Goal: Navigation & Orientation: Find specific page/section

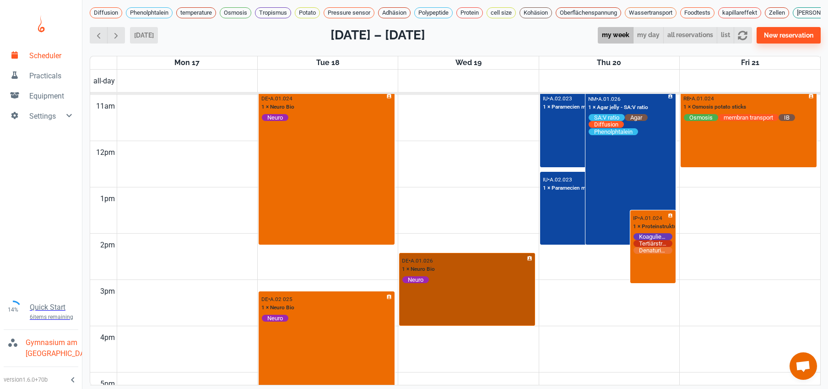
scroll to position [508, 0]
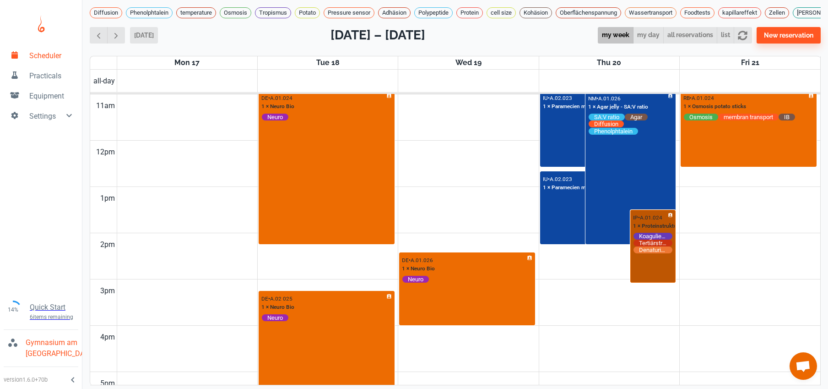
click at [661, 281] on div "IP • A.01.024 1 × Proteinstruktur Koagulieren Tertiärstruktur Denaturieren" at bounding box center [653, 246] width 44 height 71
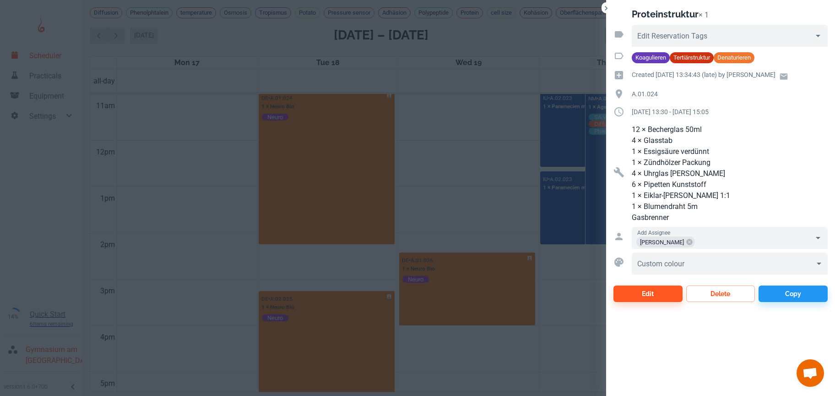
click at [438, 129] on div at bounding box center [417, 198] width 835 height 396
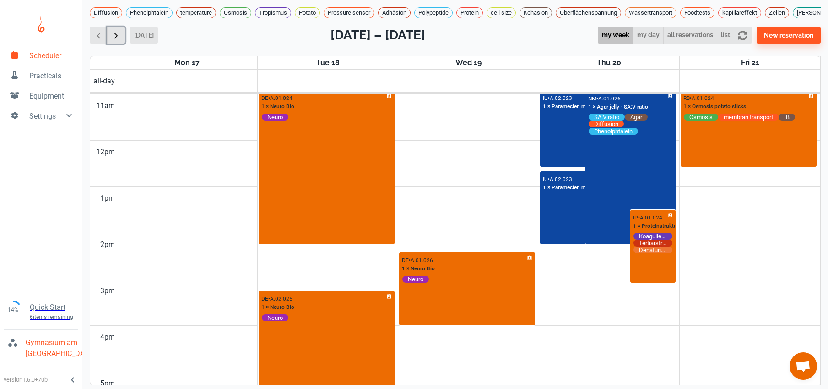
click at [121, 44] on button "button" at bounding box center [116, 35] width 18 height 17
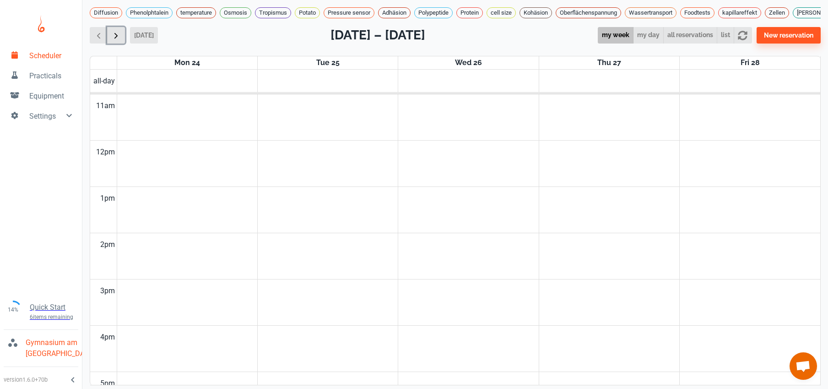
scroll to position [370, 0]
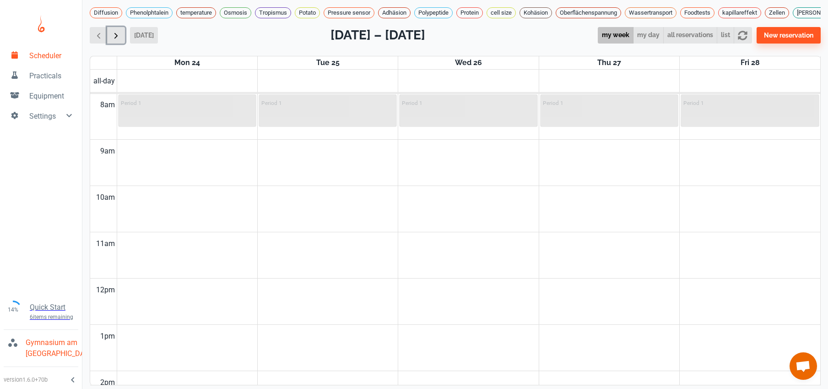
click at [121, 40] on span "button" at bounding box center [116, 36] width 10 height 10
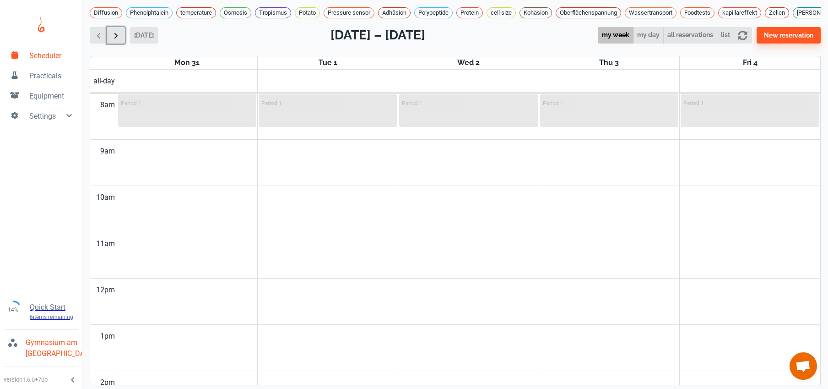
click at [121, 40] on span "button" at bounding box center [116, 36] width 10 height 10
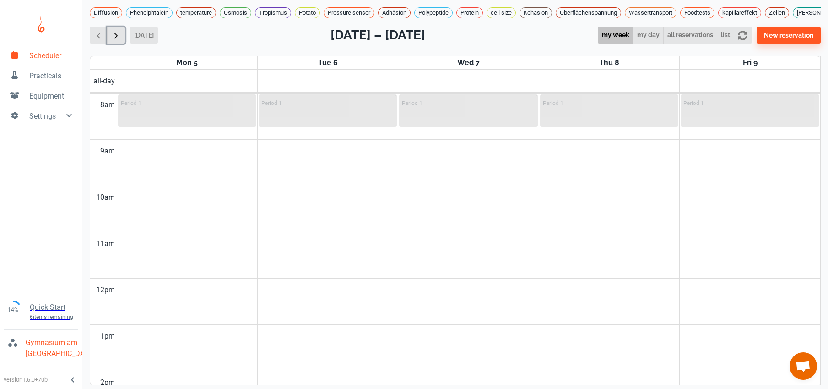
click at [121, 44] on button "button" at bounding box center [116, 35] width 18 height 17
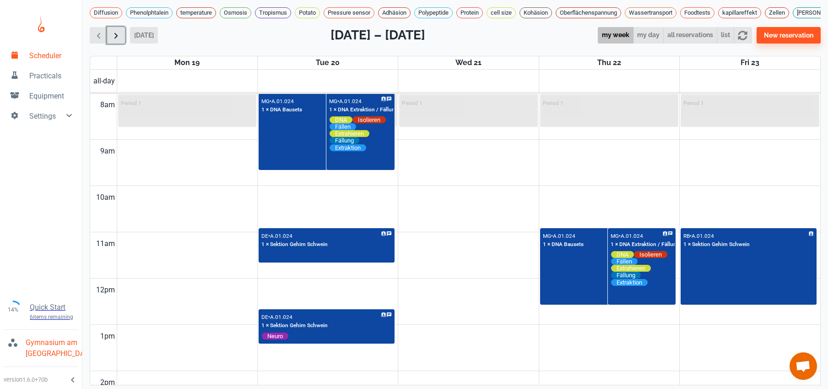
click at [121, 44] on button "button" at bounding box center [116, 35] width 18 height 17
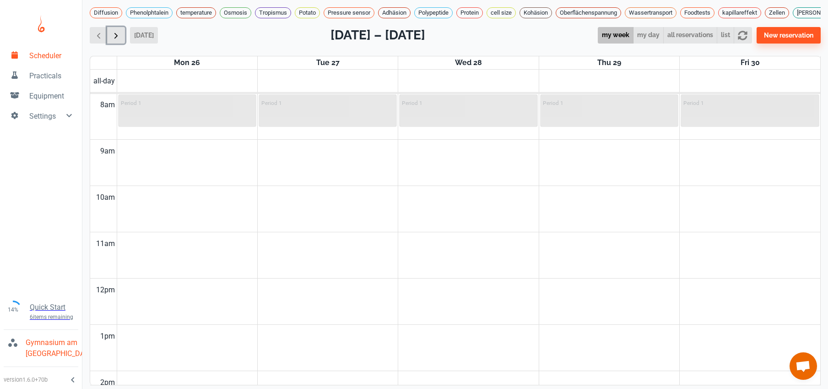
click at [121, 44] on button "button" at bounding box center [116, 35] width 18 height 17
click at [120, 40] on span "button" at bounding box center [116, 36] width 10 height 10
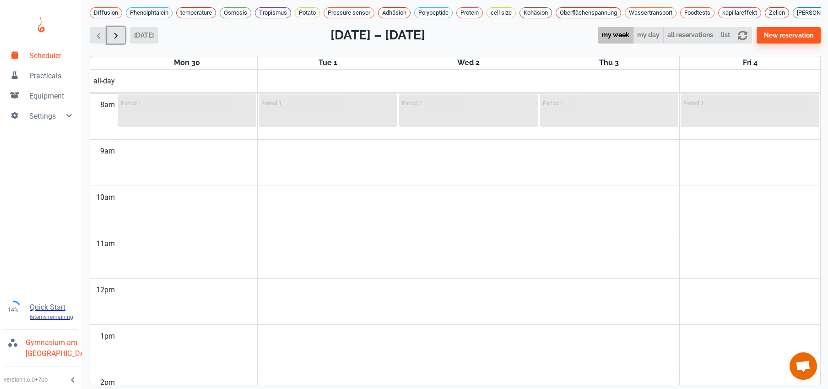
click at [120, 40] on span "button" at bounding box center [116, 36] width 10 height 10
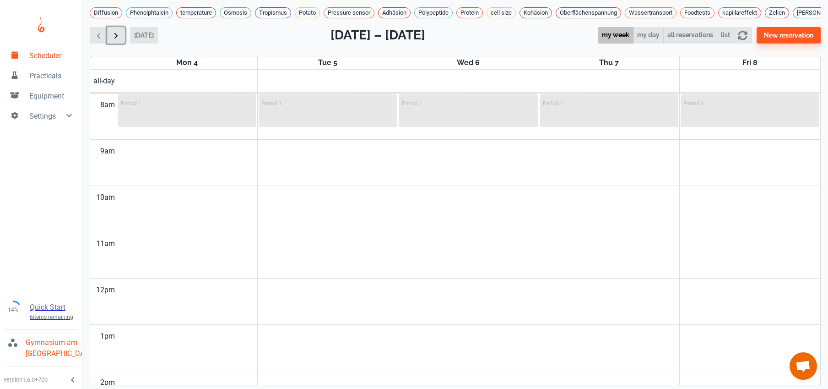
click at [120, 40] on span "button" at bounding box center [116, 36] width 10 height 10
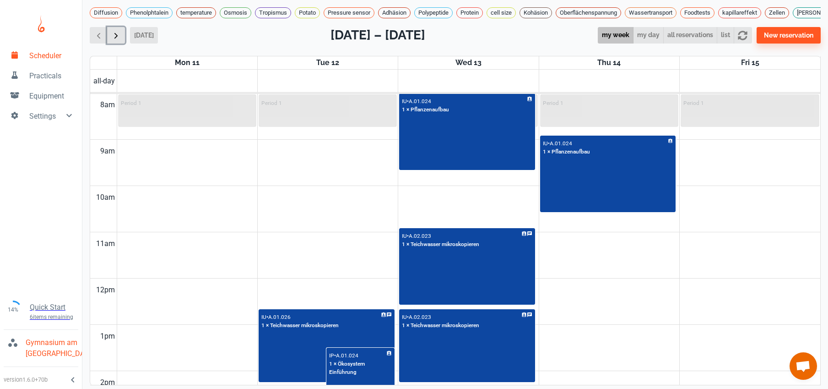
click at [120, 40] on span "button" at bounding box center [116, 36] width 10 height 10
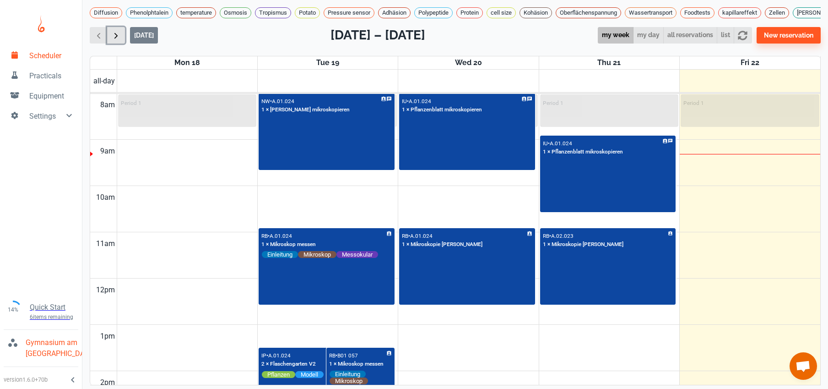
click at [122, 44] on button "button" at bounding box center [116, 35] width 18 height 17
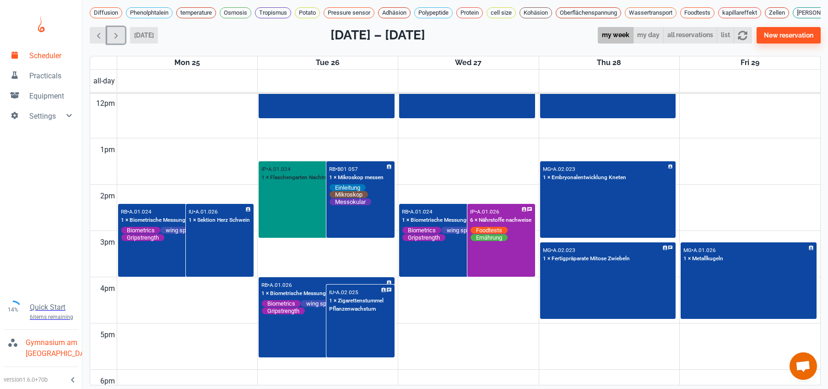
scroll to position [568, 0]
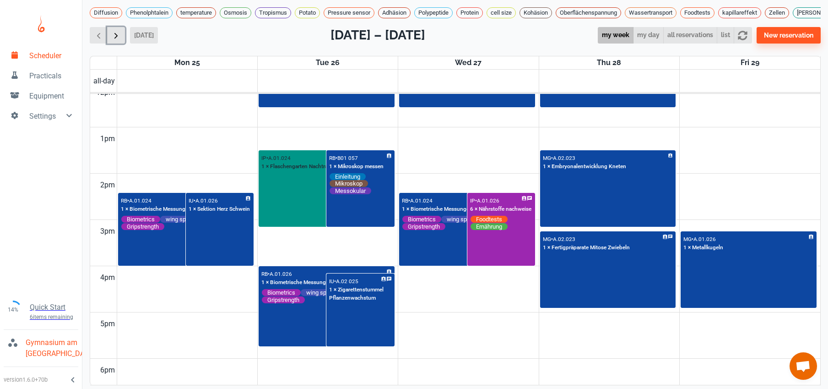
click at [115, 40] on span "button" at bounding box center [116, 36] width 10 height 10
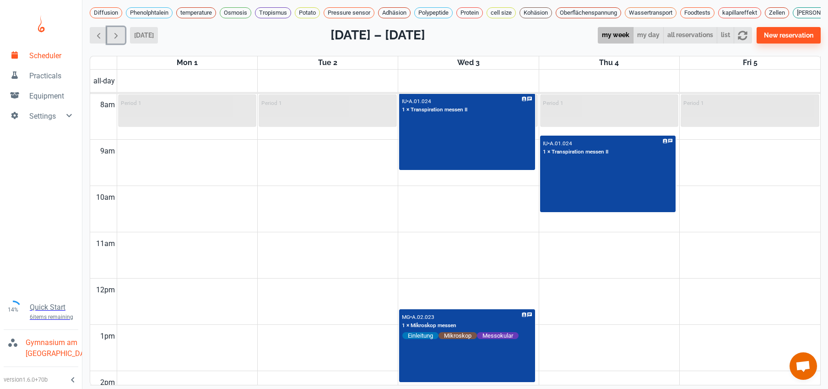
scroll to position [372, 0]
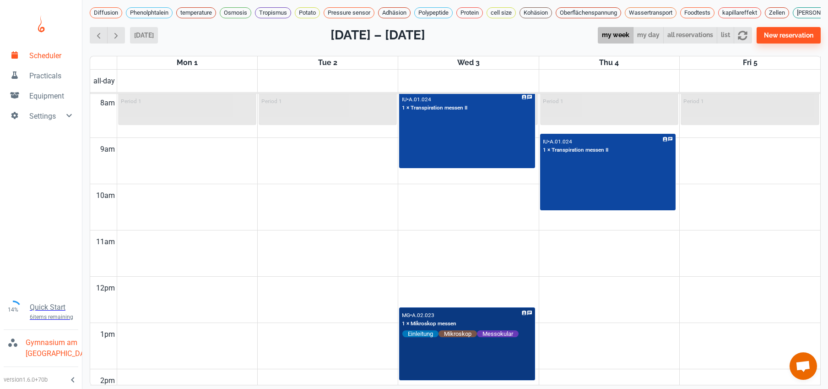
click at [429, 379] on div "MG • A.02.023 1 × Mikroskop messen Einleitung Mikroskop Messokular" at bounding box center [467, 343] width 134 height 71
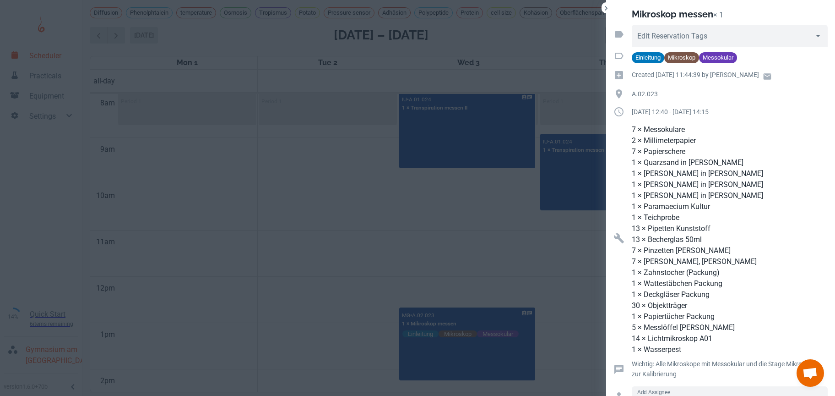
click at [329, 283] on div at bounding box center [417, 198] width 835 height 396
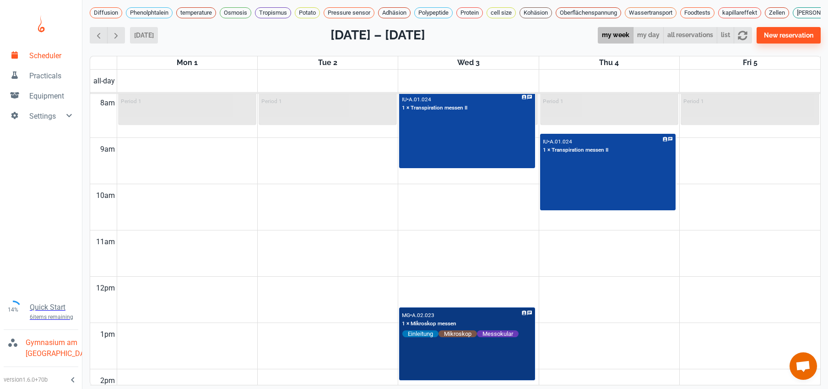
click at [446, 357] on div "MG • A.02.023 1 × Mikroskop messen Einleitung Mikroskop Messokular" at bounding box center [467, 343] width 134 height 71
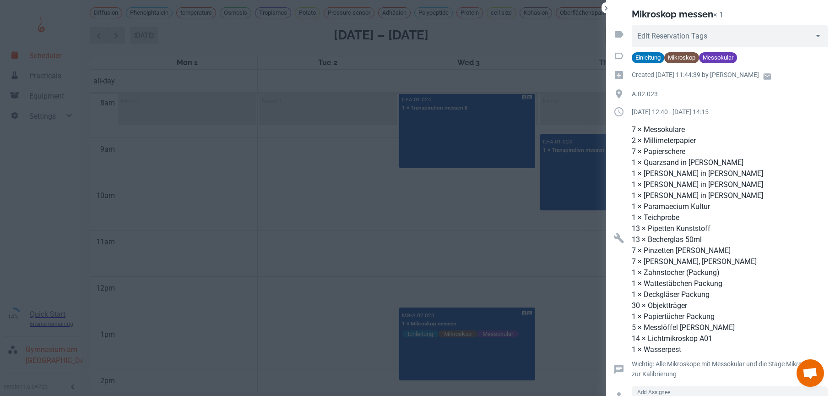
click at [240, 218] on div at bounding box center [417, 198] width 835 height 396
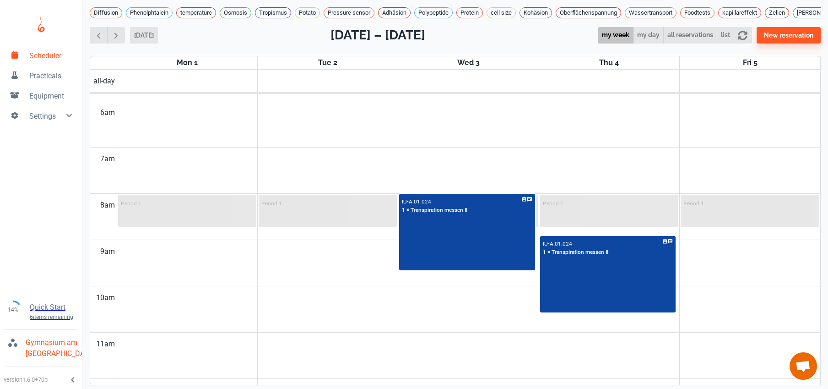
scroll to position [271, 0]
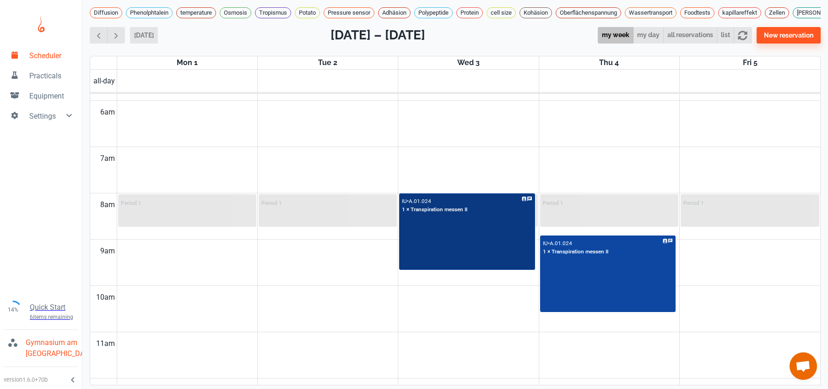
click at [455, 244] on div "IU • A.01.024 1 × Transpiration messen II" at bounding box center [467, 231] width 134 height 75
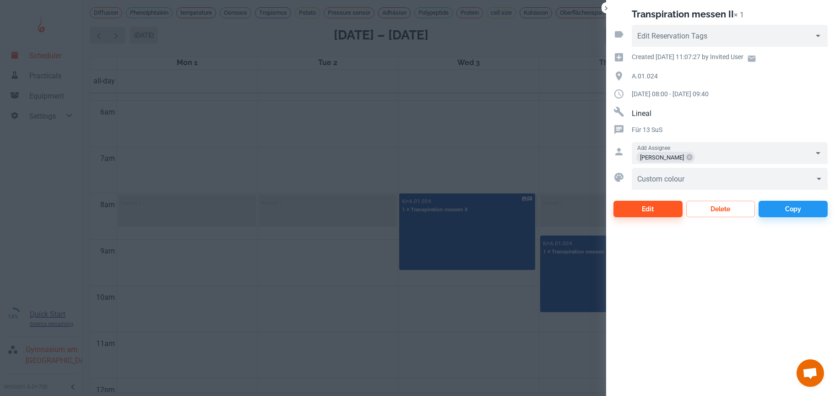
click at [415, 163] on div at bounding box center [417, 198] width 835 height 396
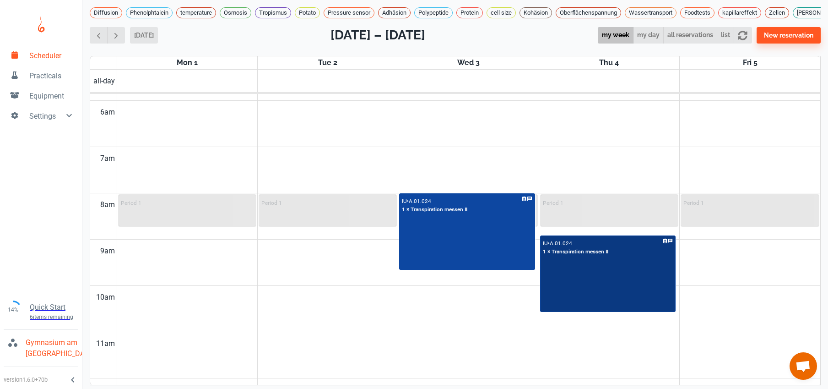
click at [562, 283] on div "IU • A.01.024 1 × Transpiration messen II" at bounding box center [608, 273] width 134 height 75
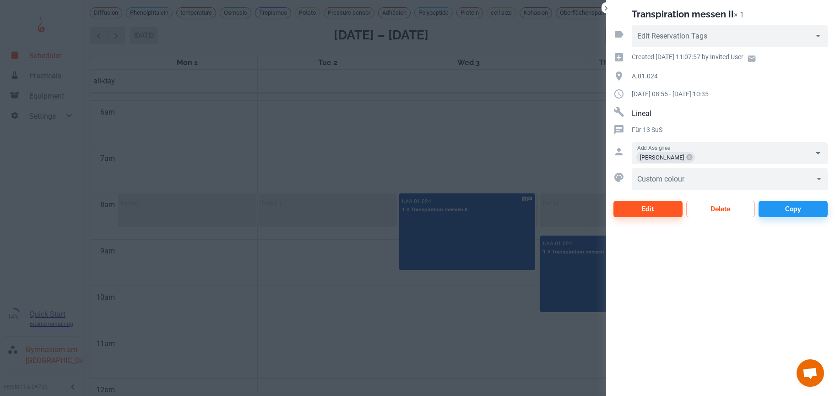
click at [420, 152] on div at bounding box center [417, 198] width 835 height 396
